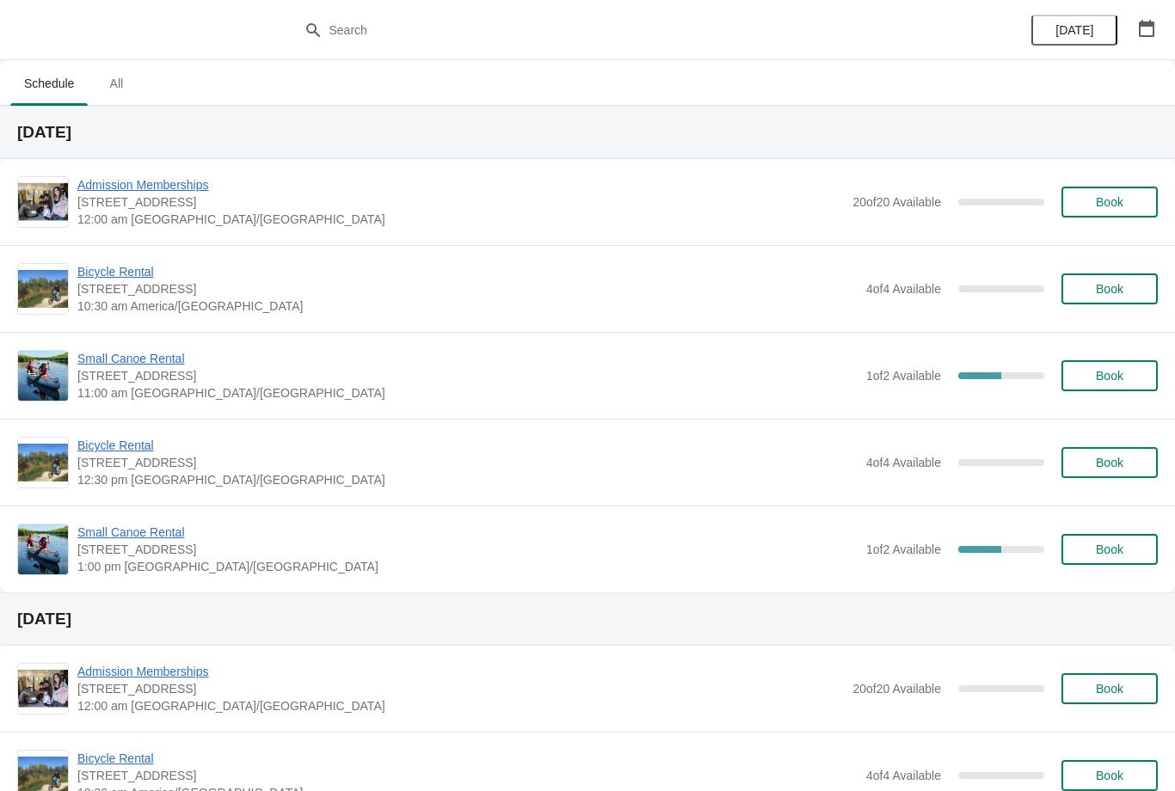
click at [99, 346] on div "Small Canoe Rental [STREET_ADDRESS] 11:00 am America/[GEOGRAPHIC_DATA] 1 of 2 A…" at bounding box center [587, 375] width 1175 height 87
click at [122, 366] on span "Small Canoe Rental" at bounding box center [467, 358] width 780 height 17
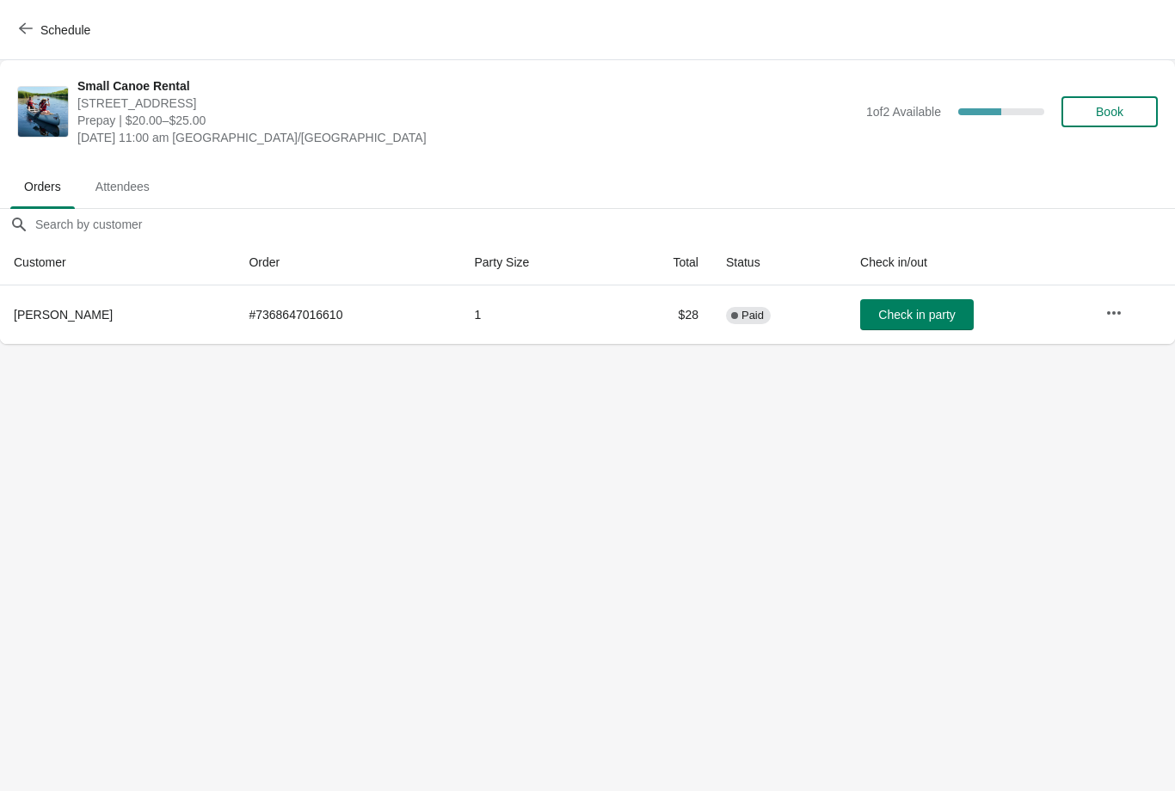
click at [124, 188] on span "Attendees" at bounding box center [123, 186] width 82 height 31
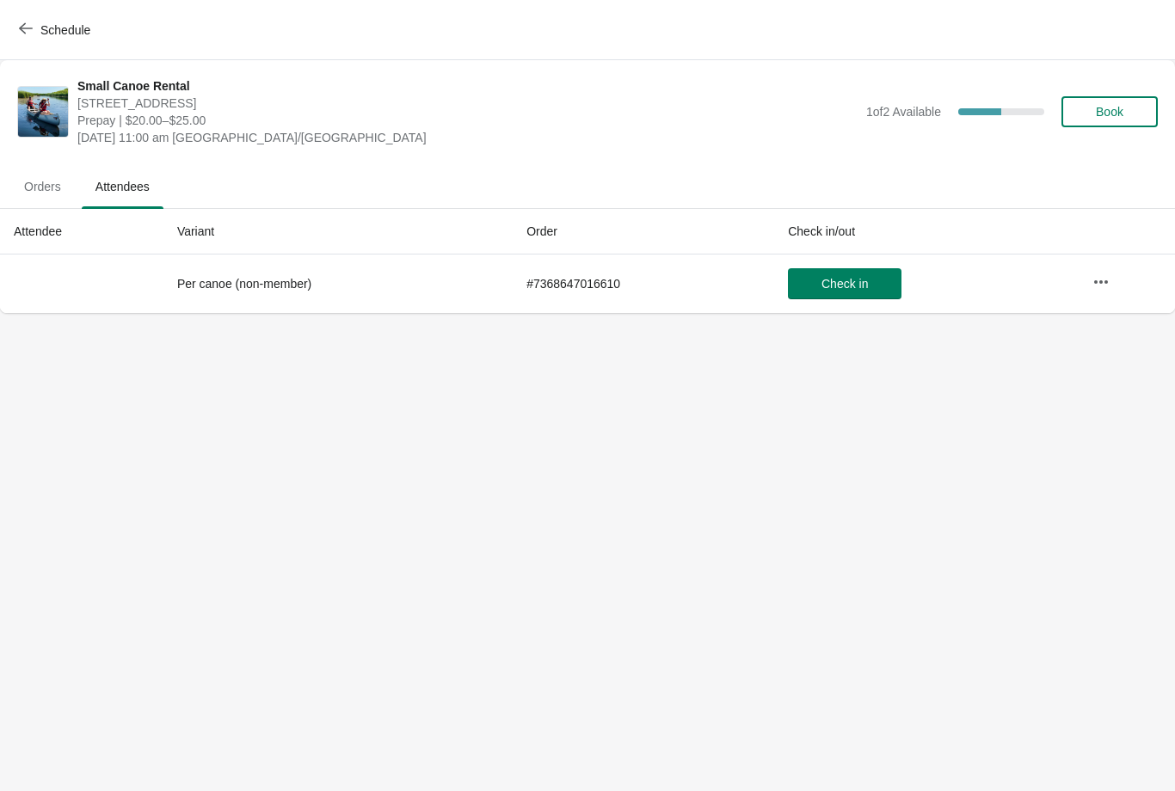
click at [46, 190] on span "Orders" at bounding box center [42, 186] width 64 height 31
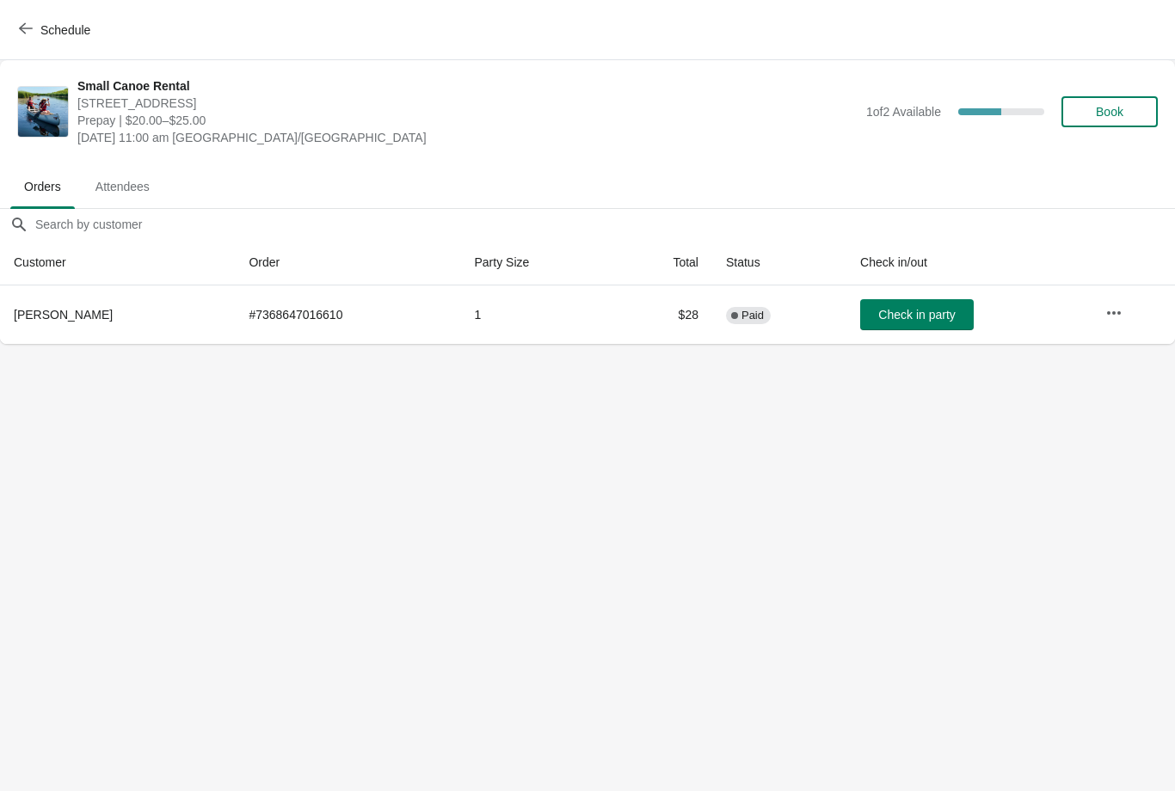
click at [21, 41] on button "Schedule" at bounding box center [56, 30] width 95 height 31
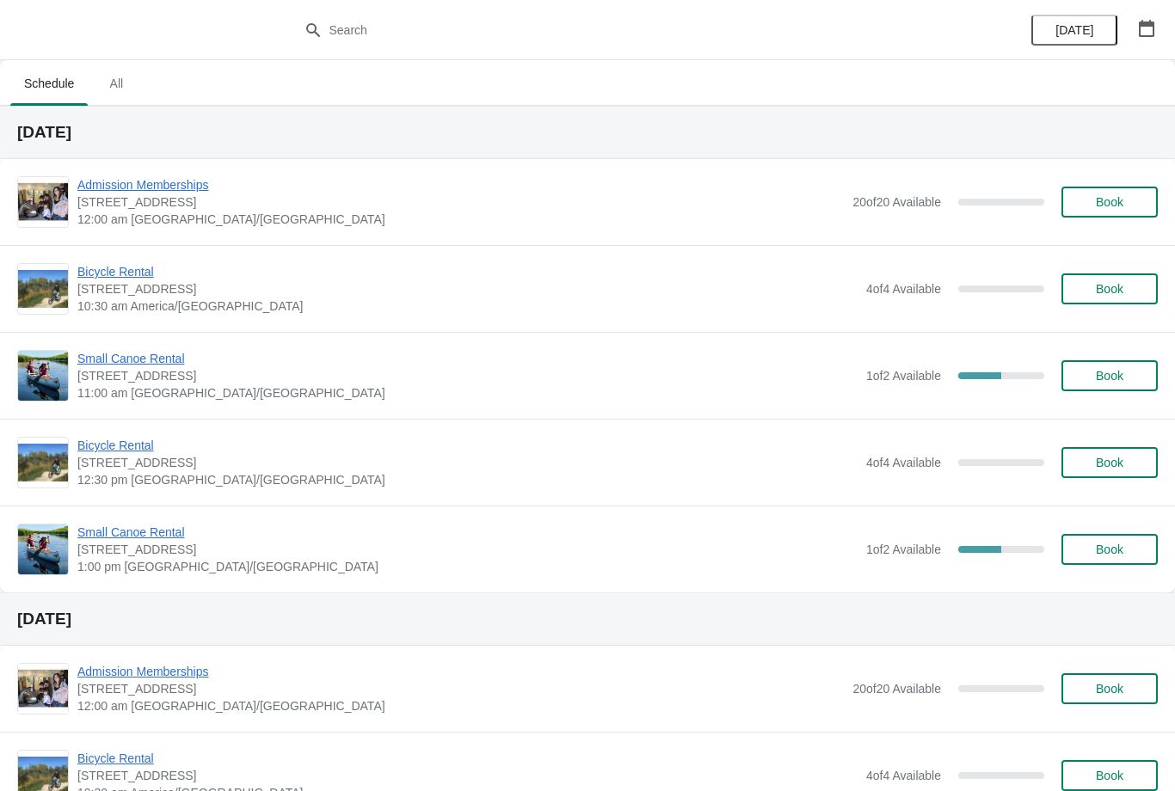
click at [117, 539] on span "Small Canoe Rental" at bounding box center [467, 532] width 780 height 17
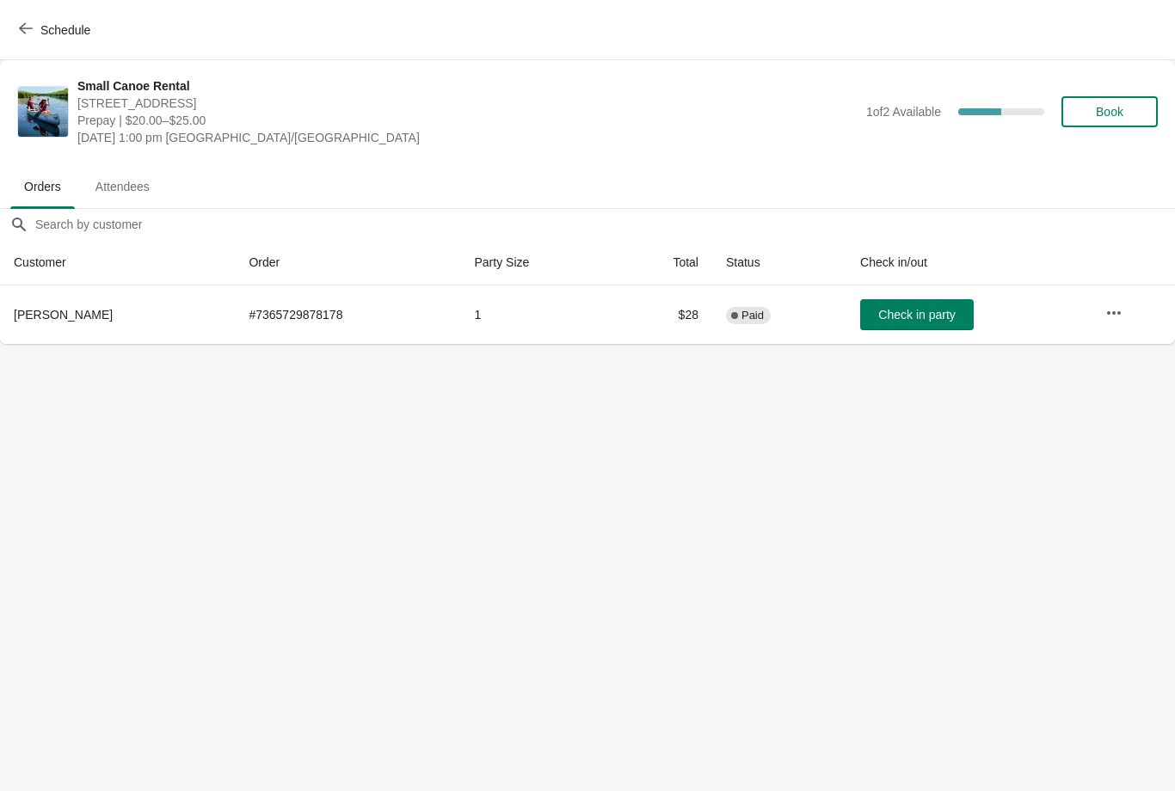
click at [111, 193] on span "Attendees" at bounding box center [123, 186] width 82 height 31
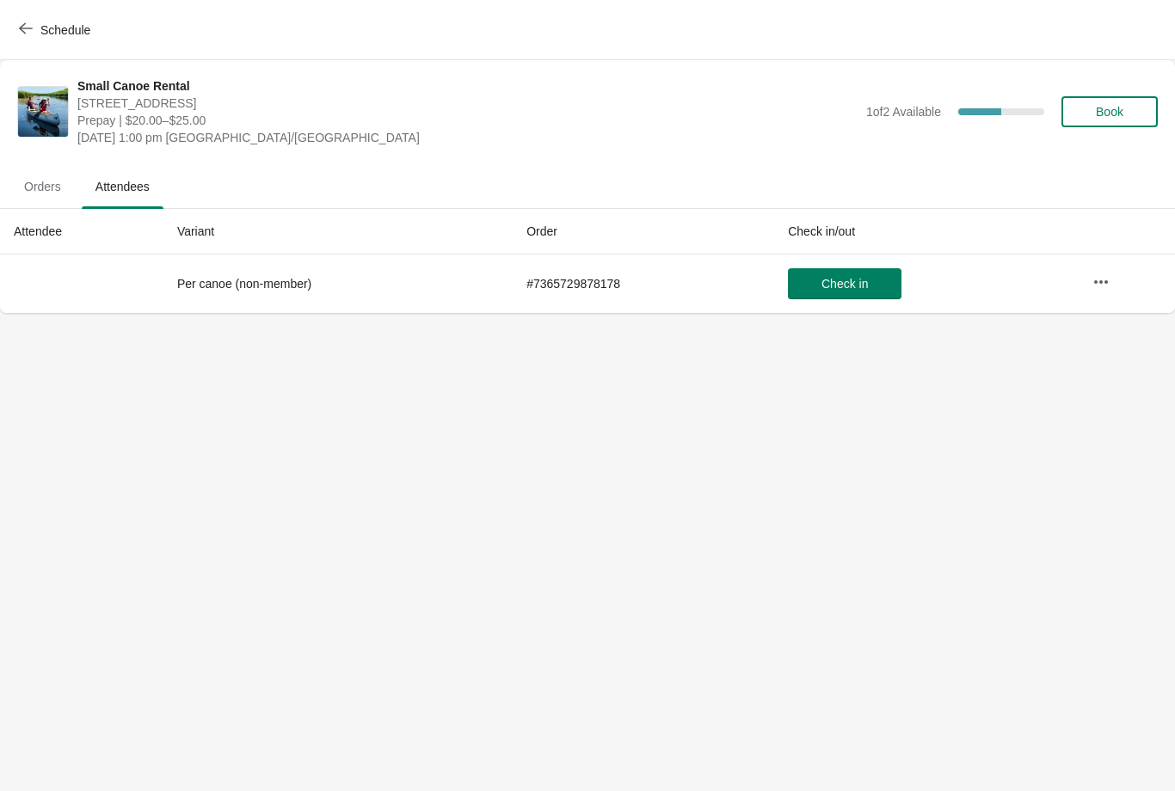
click at [59, 187] on span "Orders" at bounding box center [42, 186] width 64 height 31
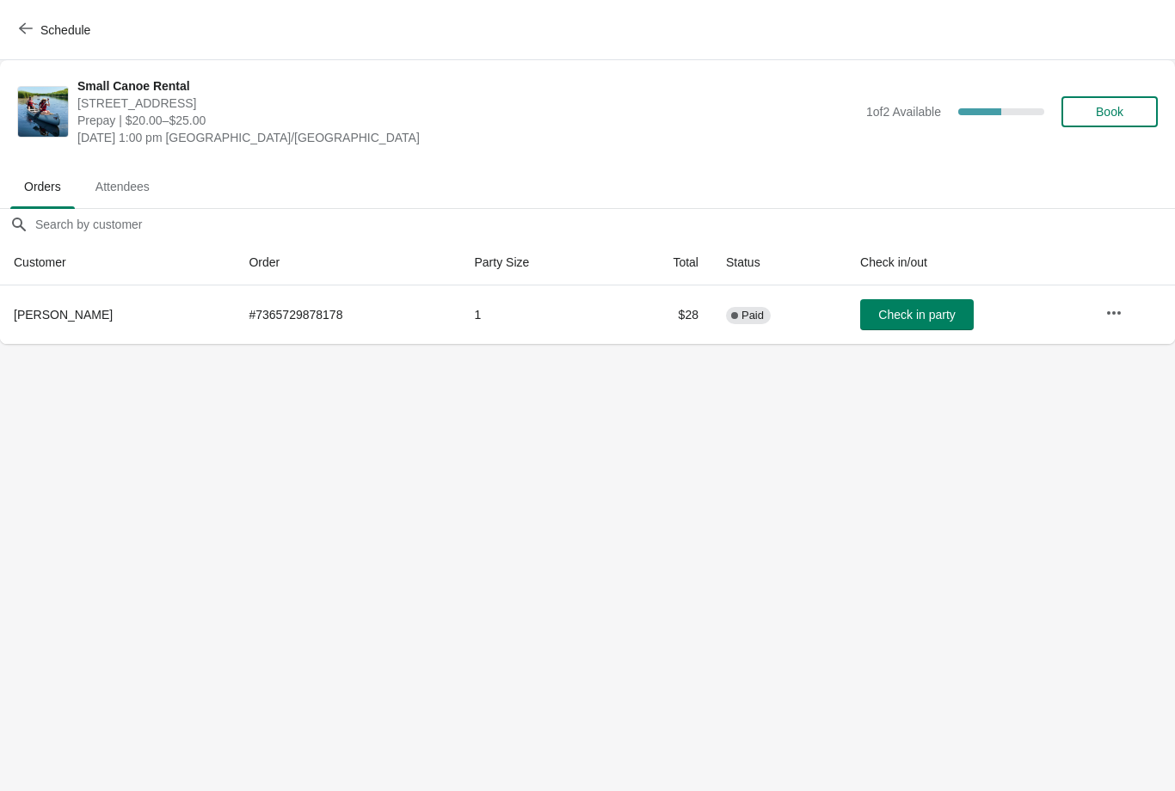
click at [109, 186] on span "Attendees" at bounding box center [123, 186] width 82 height 31
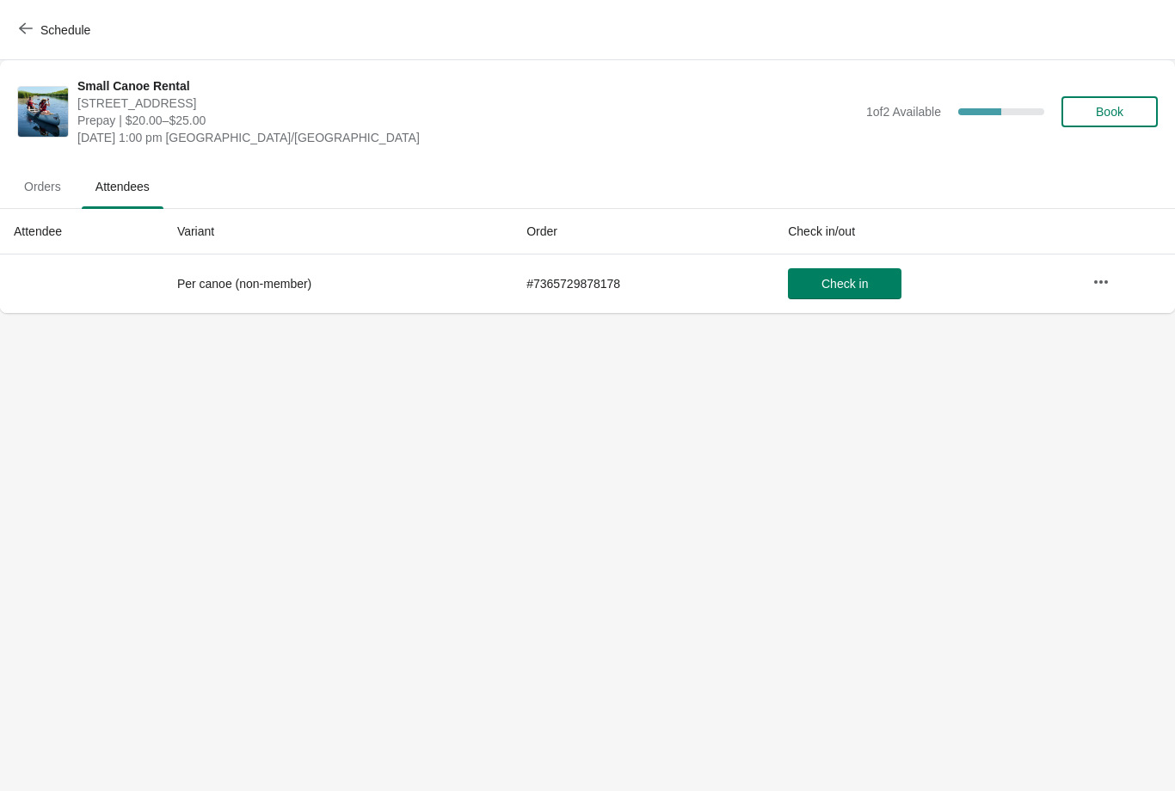
click at [59, 187] on span "Orders" at bounding box center [42, 186] width 64 height 31
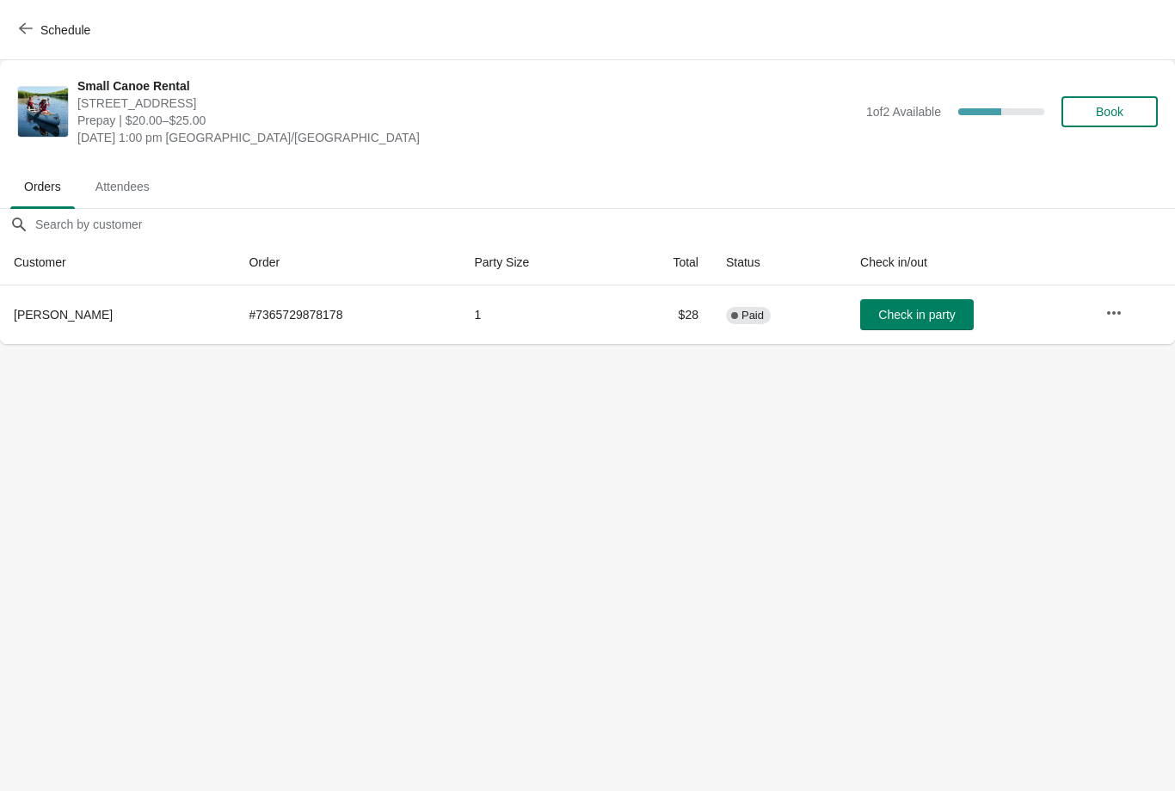
click at [23, 33] on icon "button" at bounding box center [26, 28] width 14 height 14
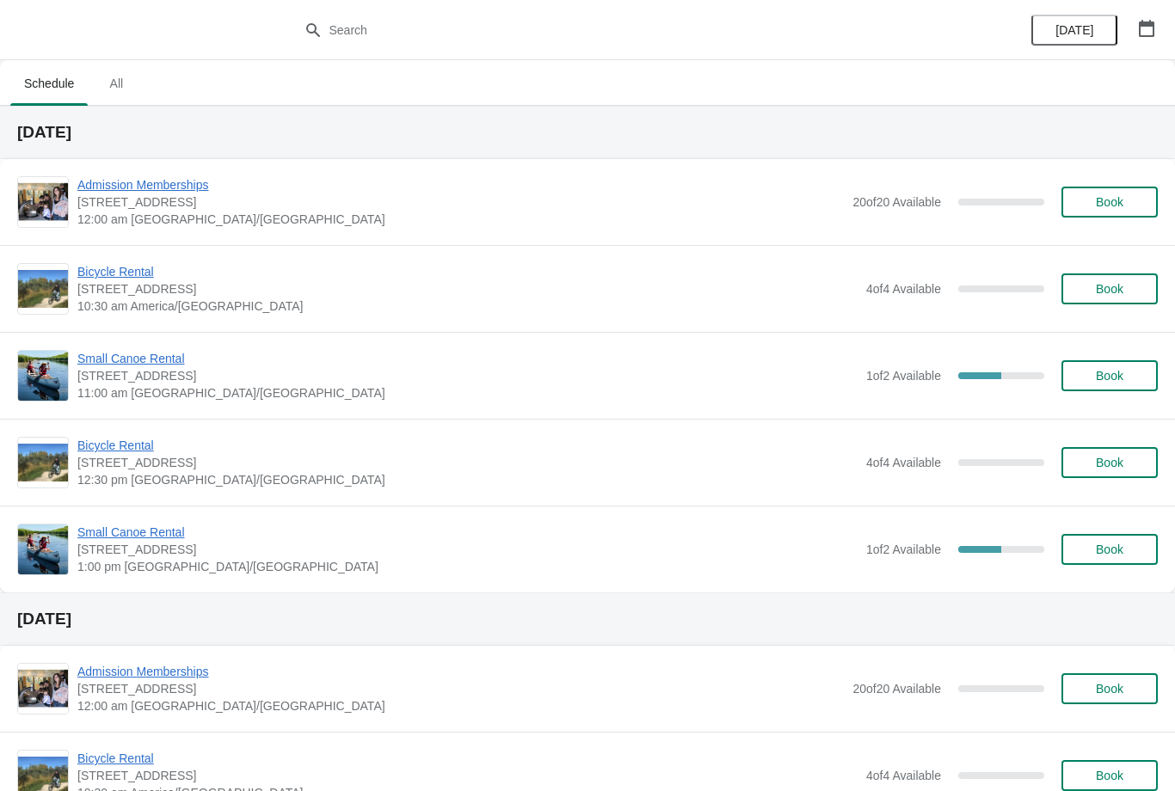
click at [101, 352] on span "Small Canoe Rental" at bounding box center [467, 358] width 780 height 17
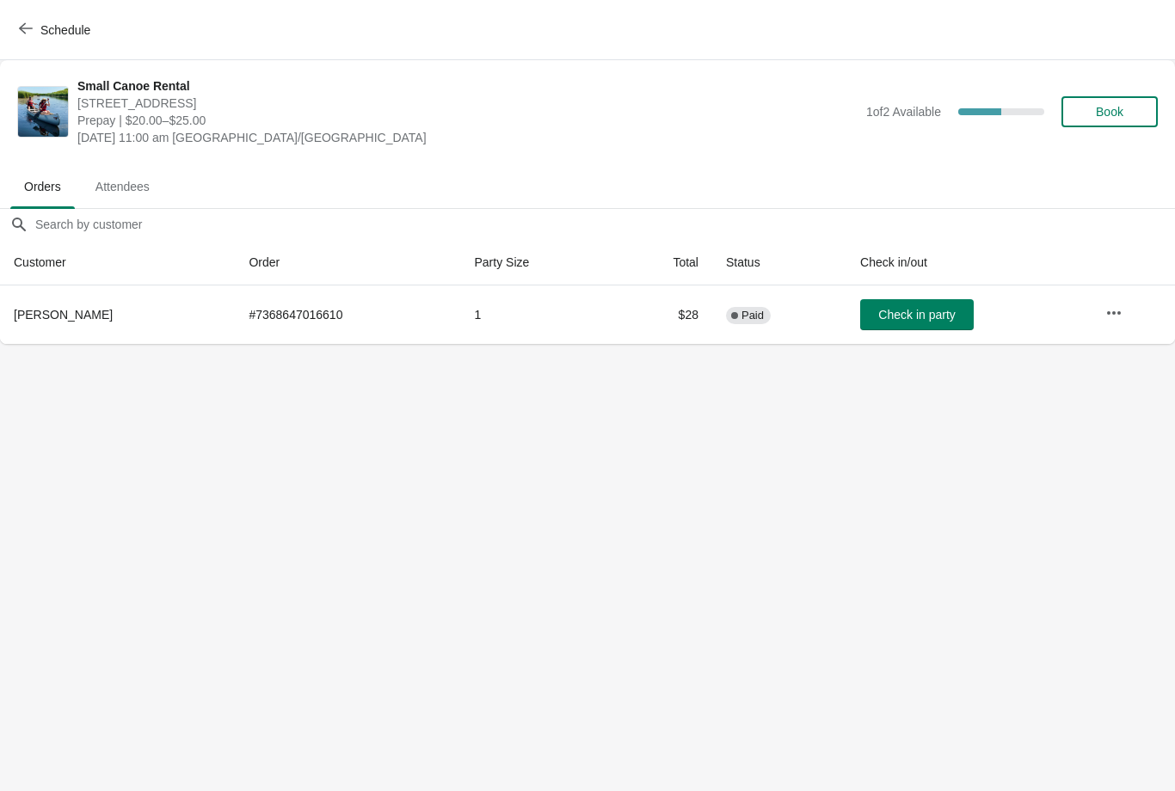
click at [121, 186] on span "Attendees" at bounding box center [123, 186] width 82 height 31
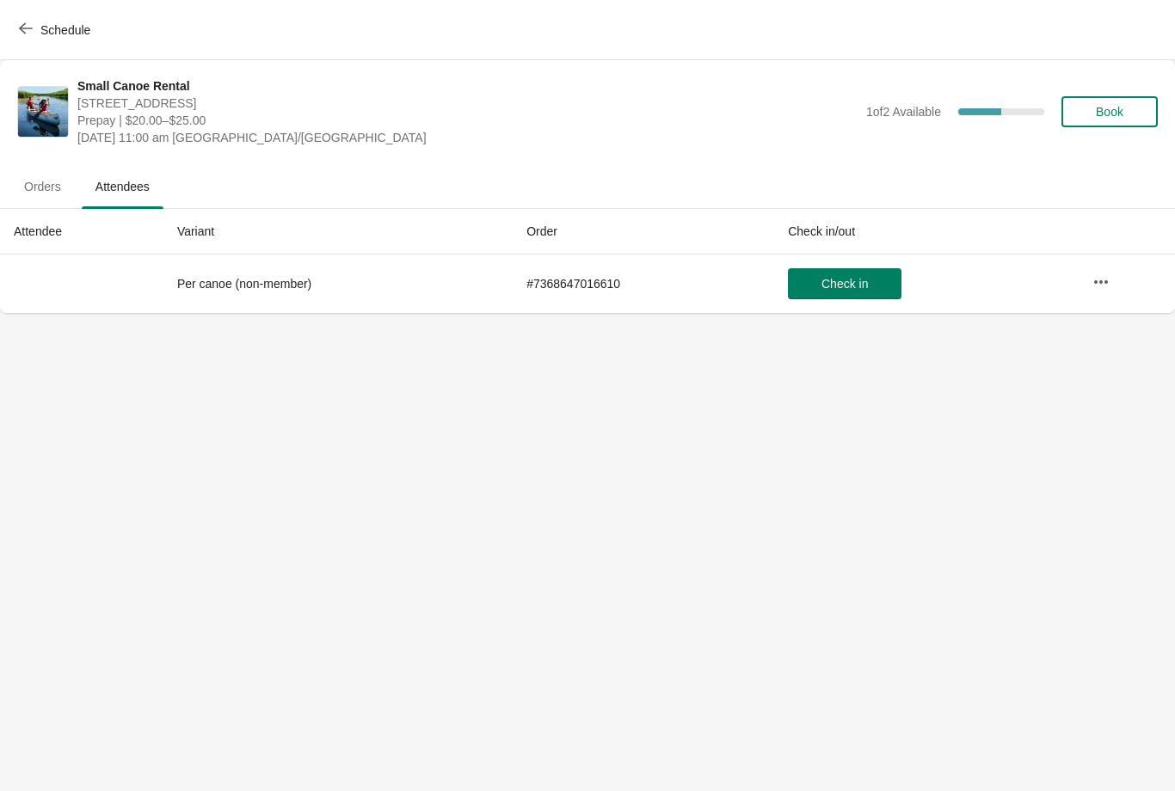
click at [41, 191] on span "Orders" at bounding box center [42, 186] width 64 height 31
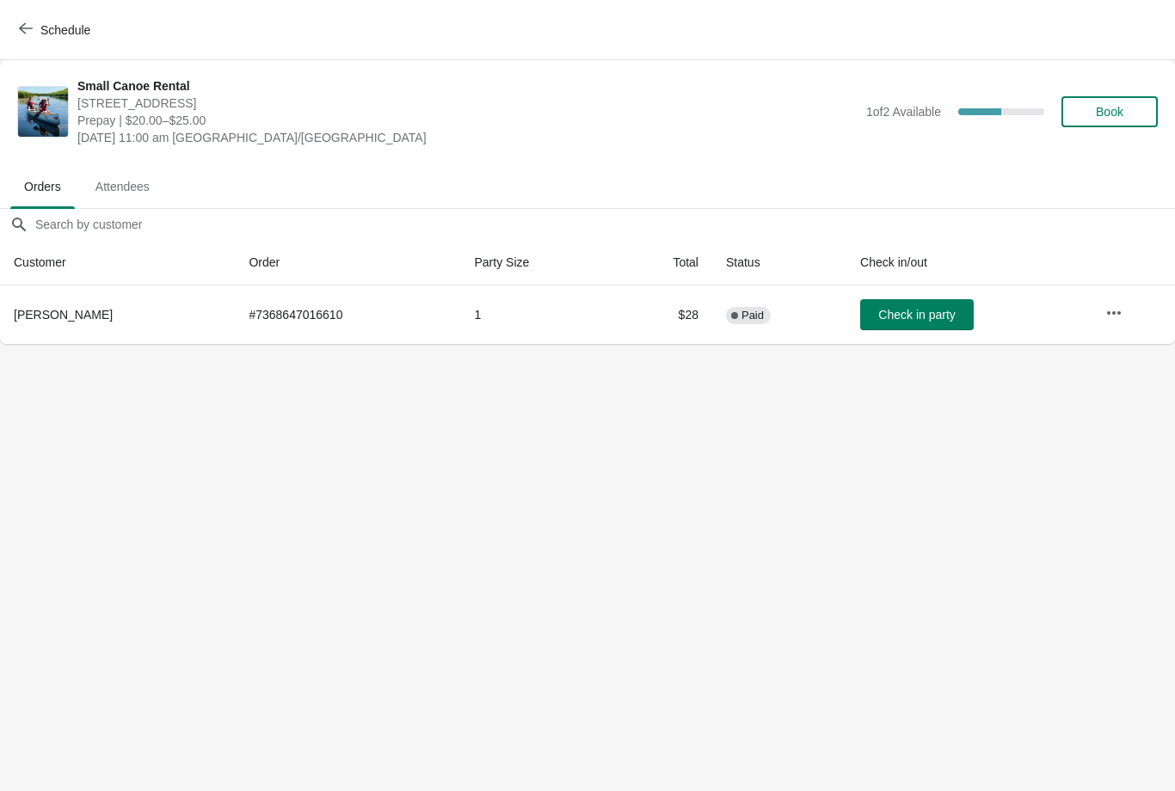
click at [25, 35] on span "button" at bounding box center [26, 29] width 14 height 16
